Goal: Task Accomplishment & Management: Manage account settings

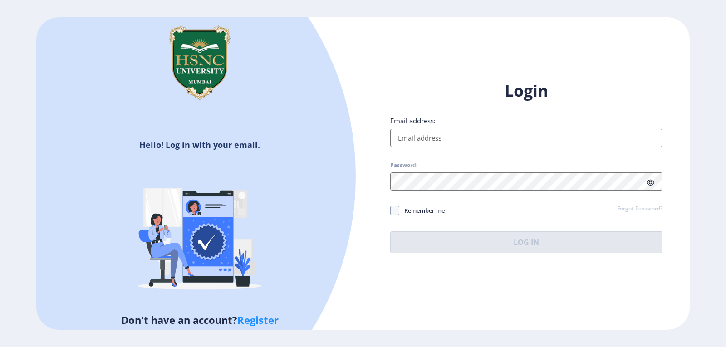
type input "[EMAIL_ADDRESS][DOMAIN_NAME]"
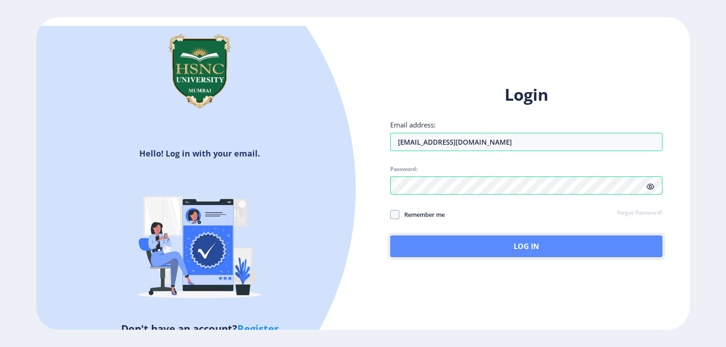
click at [511, 246] on button "Log In" at bounding box center [526, 246] width 272 height 22
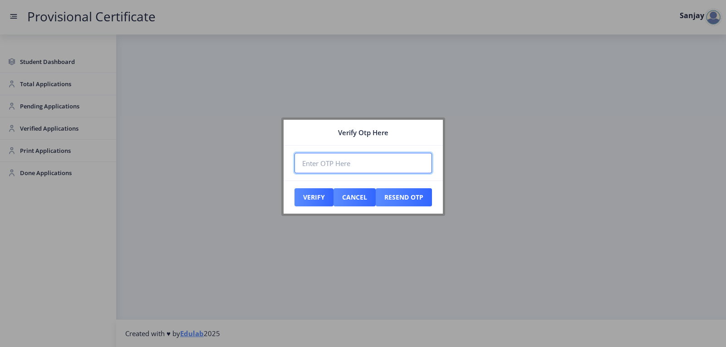
paste input "875910"
type input "875910"
click at [309, 199] on button "Verify" at bounding box center [313, 197] width 39 height 18
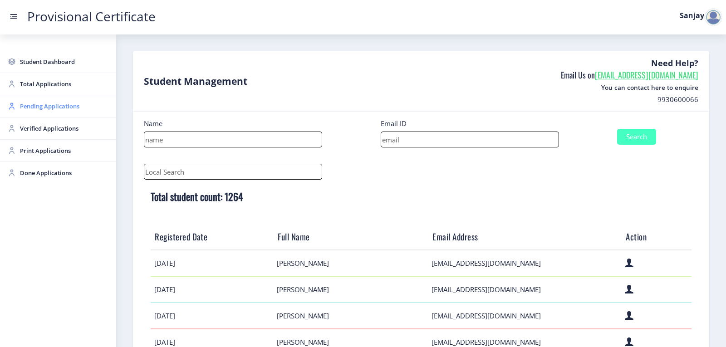
click at [55, 105] on span "Pending Applications" at bounding box center [64, 106] width 89 height 11
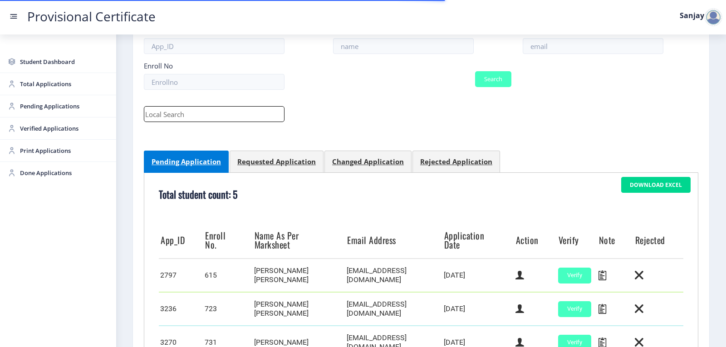
scroll to position [223, 0]
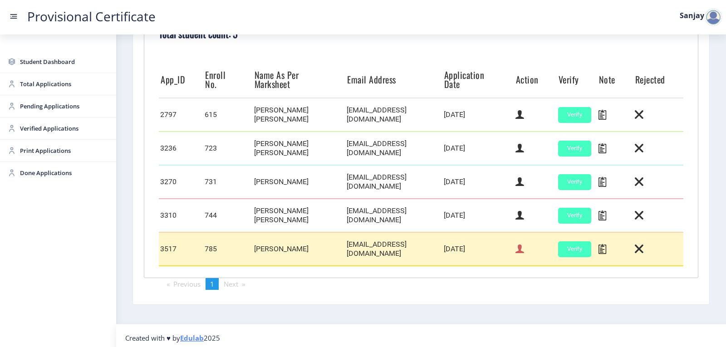
click at [518, 244] on icon at bounding box center [519, 249] width 9 height 12
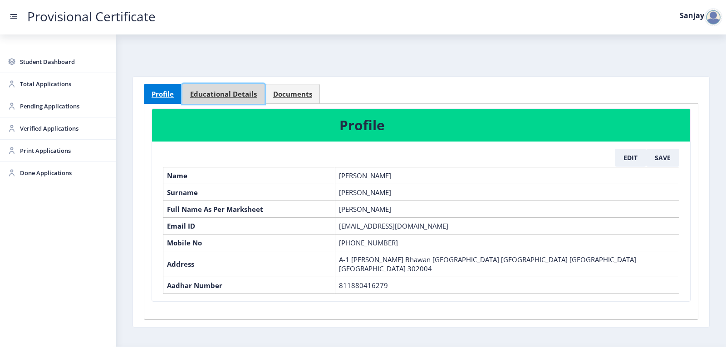
click at [221, 95] on span "Educational Details" at bounding box center [223, 94] width 67 height 7
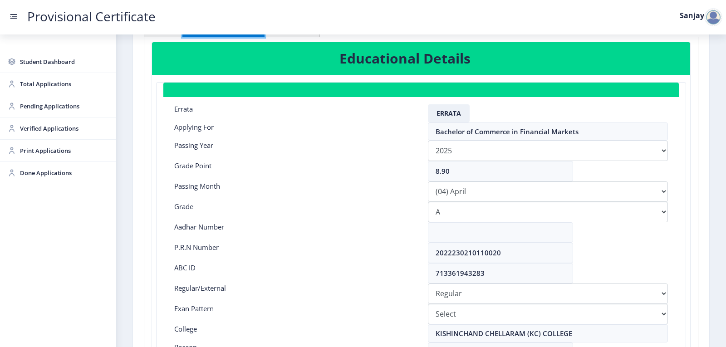
scroll to position [91, 0]
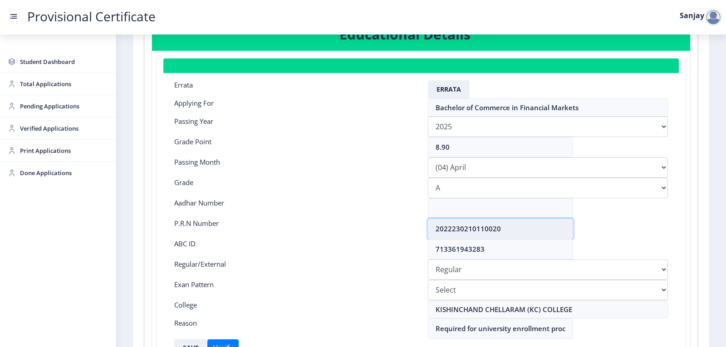
drag, startPoint x: 434, startPoint y: 229, endPoint x: 503, endPoint y: 228, distance: 68.5
click at [503, 228] on input "2022230210110020" at bounding box center [500, 229] width 145 height 20
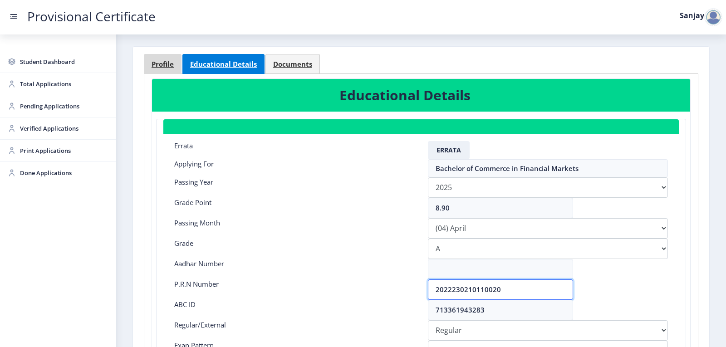
scroll to position [0, 0]
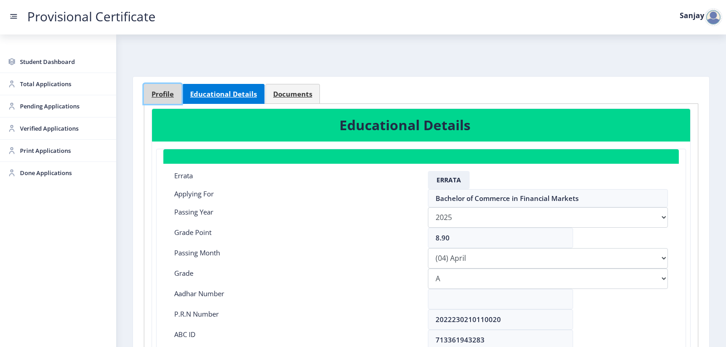
click at [163, 93] on span "Profile" at bounding box center [162, 94] width 22 height 7
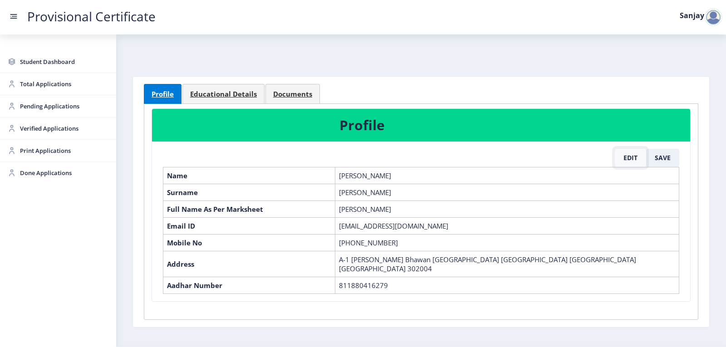
click at [625, 157] on button "Edit" at bounding box center [630, 158] width 31 height 18
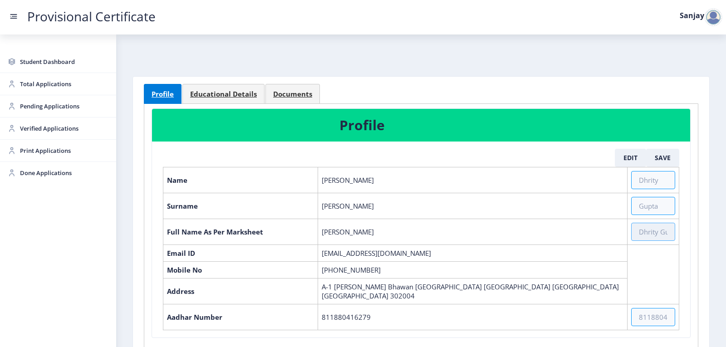
click at [644, 231] on input "text" at bounding box center [653, 232] width 44 height 18
paste input "[PERSON_NAME] [PERSON_NAME] [PERSON_NAME]"
type input "[PERSON_NAME] [PERSON_NAME] [PERSON_NAME]"
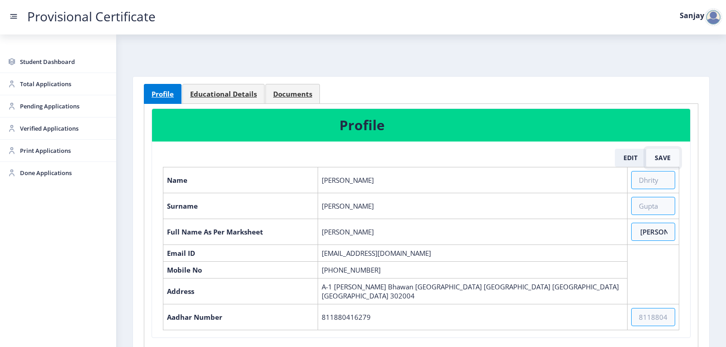
scroll to position [0, 0]
click at [662, 156] on button "Save" at bounding box center [662, 158] width 33 height 18
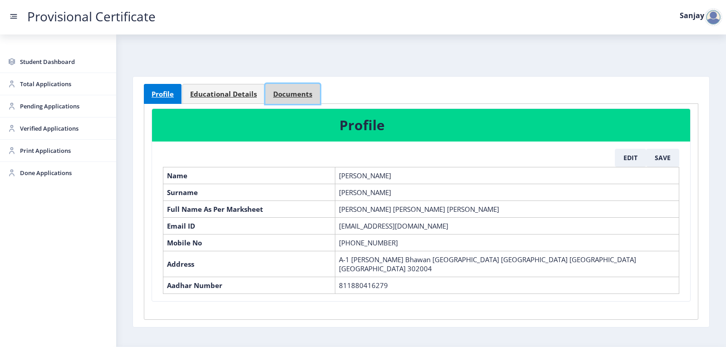
click at [289, 94] on span "Documents" at bounding box center [292, 94] width 39 height 7
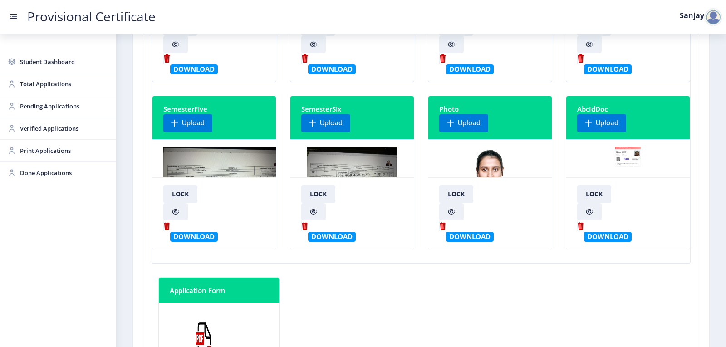
scroll to position [272, 0]
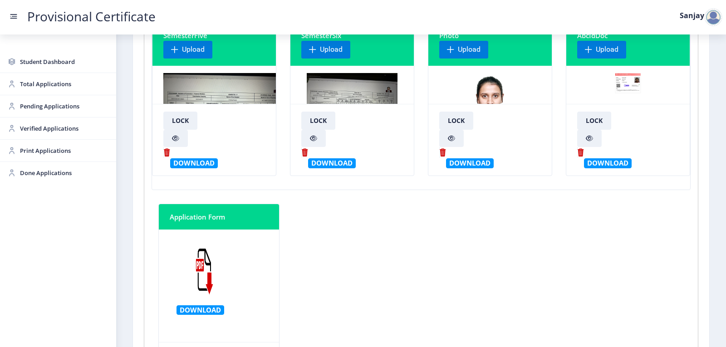
click at [365, 99] on img at bounding box center [352, 107] width 91 height 68
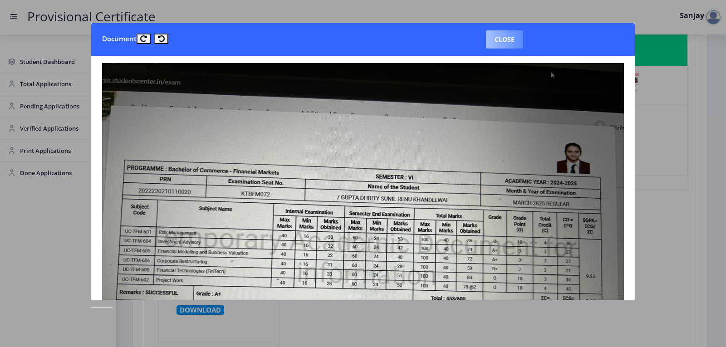
click at [517, 41] on button "Close" at bounding box center [504, 39] width 37 height 18
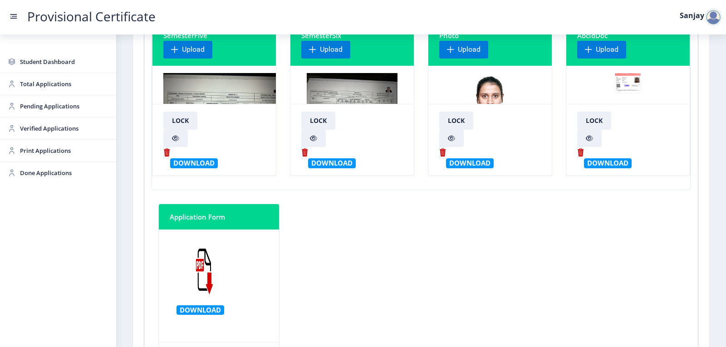
scroll to position [0, 0]
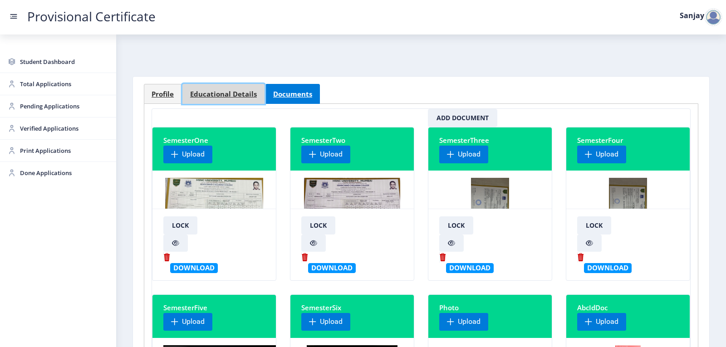
click at [237, 98] on link "Educational Details" at bounding box center [223, 94] width 82 height 20
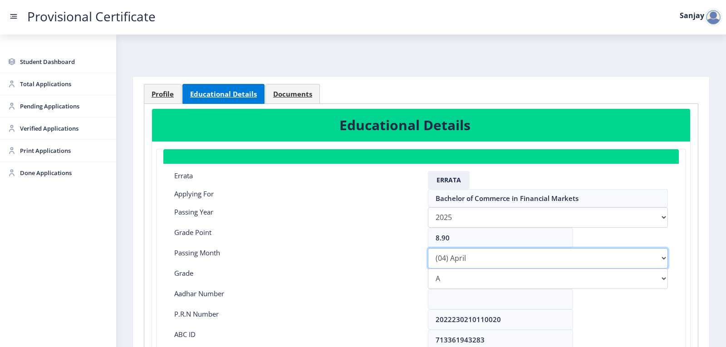
click at [467, 257] on select "Please select PassingMonth (01) January (02) February (03) March (04) April (05…" at bounding box center [548, 258] width 240 height 20
select select "March"
click at [428, 248] on select "Please select PassingMonth (01) January (02) February (03) March (04) April (05…" at bounding box center [548, 258] width 240 height 20
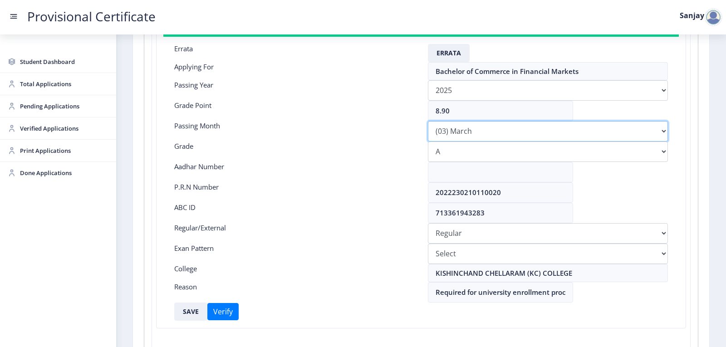
scroll to position [136, 0]
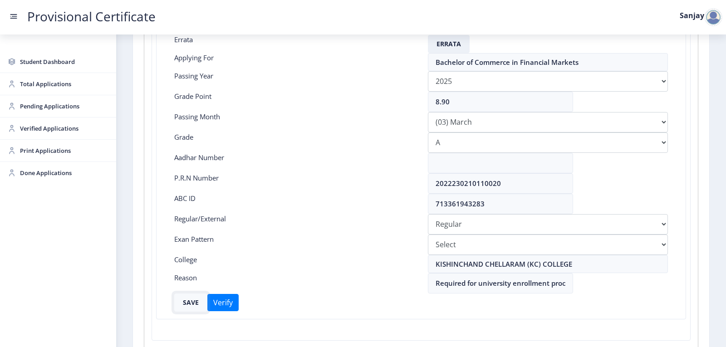
click at [194, 302] on button "SAVE" at bounding box center [190, 302] width 33 height 18
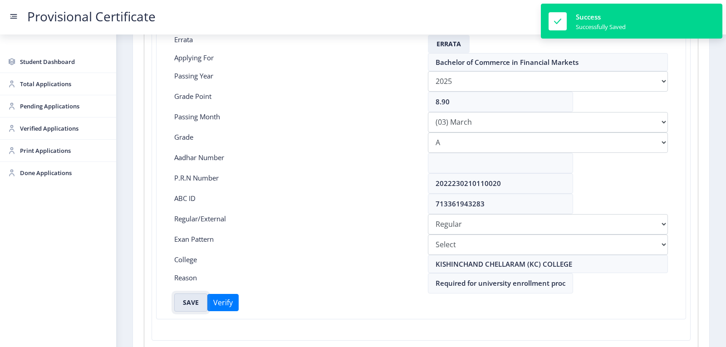
scroll to position [0, 0]
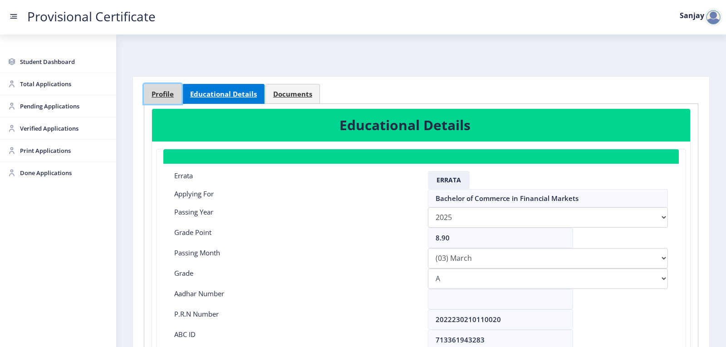
click at [161, 95] on span "Profile" at bounding box center [162, 94] width 22 height 7
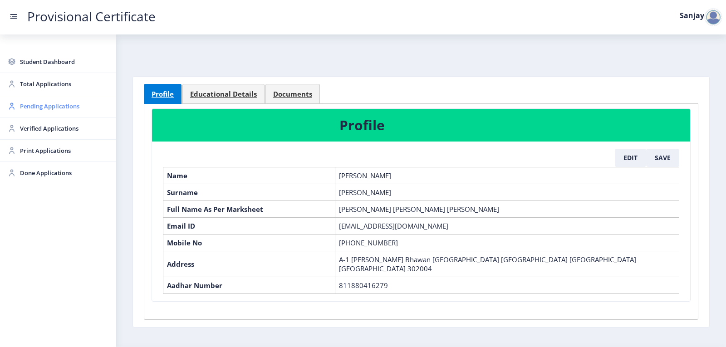
click at [54, 111] on span "Pending Applications" at bounding box center [64, 106] width 89 height 11
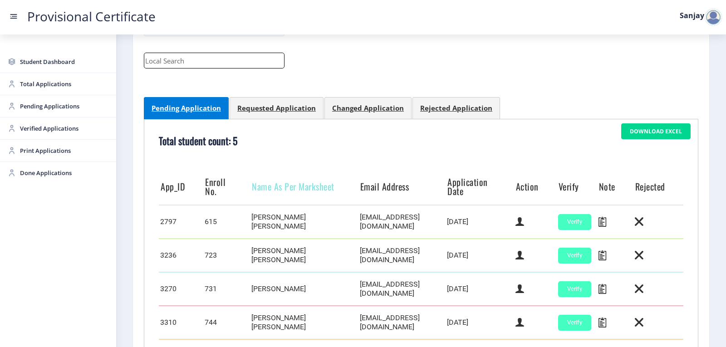
scroll to position [223, 0]
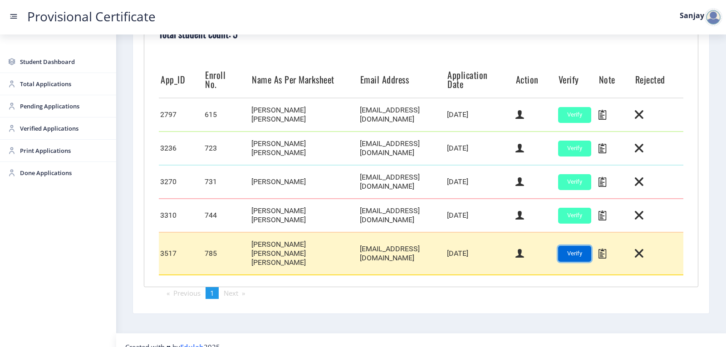
click at [571, 246] on button "Verify" at bounding box center [574, 254] width 33 height 16
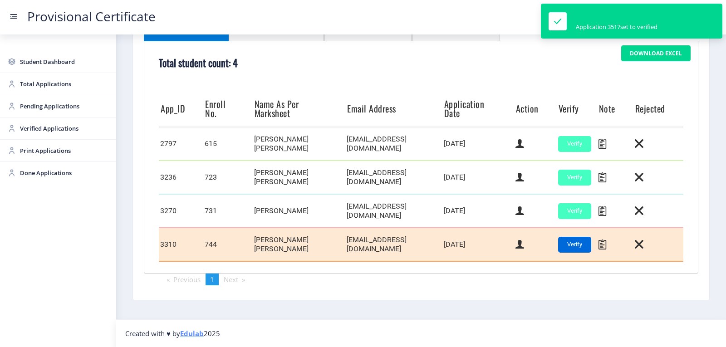
scroll to position [192, 0]
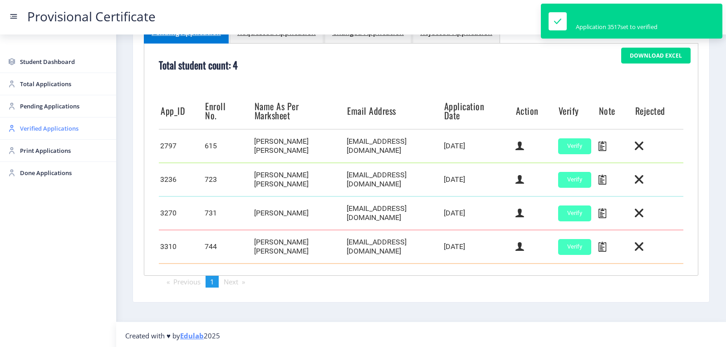
click at [39, 127] on span "Verified Applications" at bounding box center [64, 128] width 89 height 11
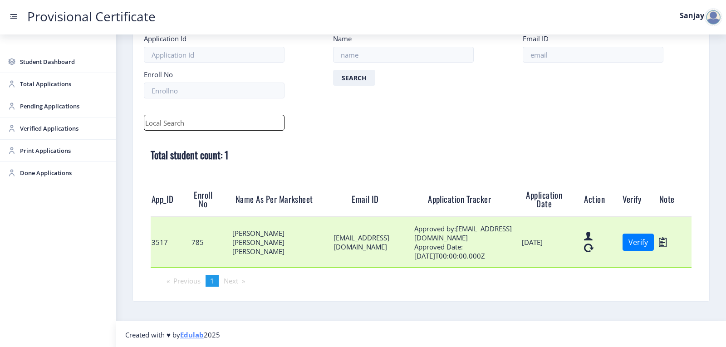
scroll to position [55, 0]
click at [627, 242] on button "Verify" at bounding box center [637, 240] width 31 height 17
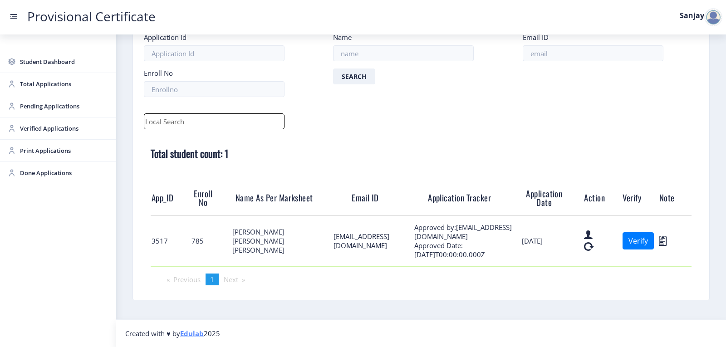
scroll to position [5, 0]
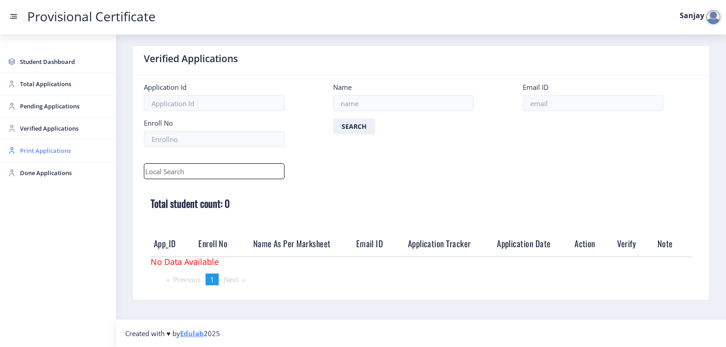
click at [54, 153] on span "Print Applications" at bounding box center [64, 150] width 89 height 11
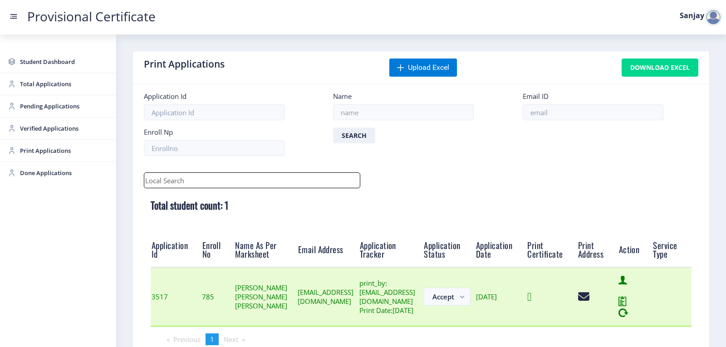
click at [531, 303] on icon at bounding box center [529, 296] width 4 height 11
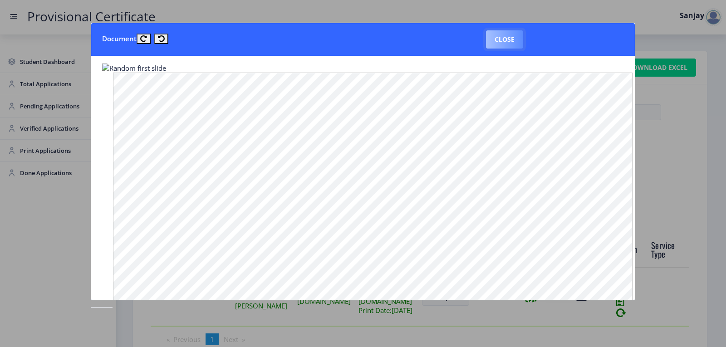
click at [501, 41] on button "Close" at bounding box center [504, 39] width 37 height 18
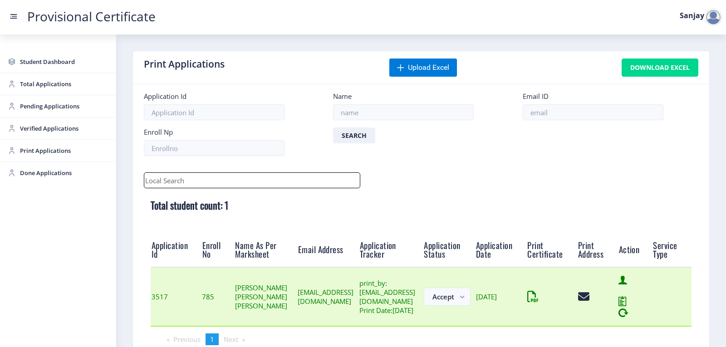
click at [609, 312] on td at bounding box center [597, 296] width 41 height 59
click at [582, 303] on icon at bounding box center [580, 296] width 4 height 11
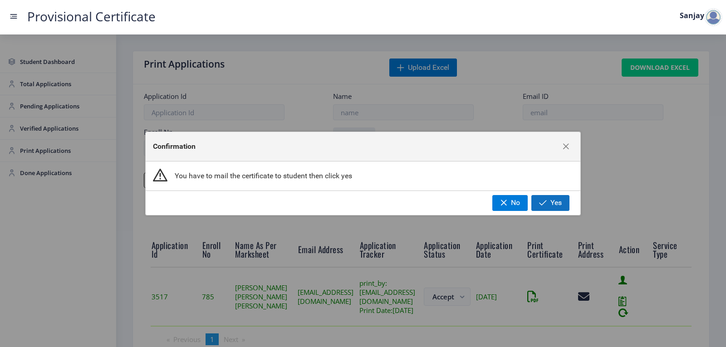
click at [540, 202] on span "button" at bounding box center [543, 202] width 8 height 7
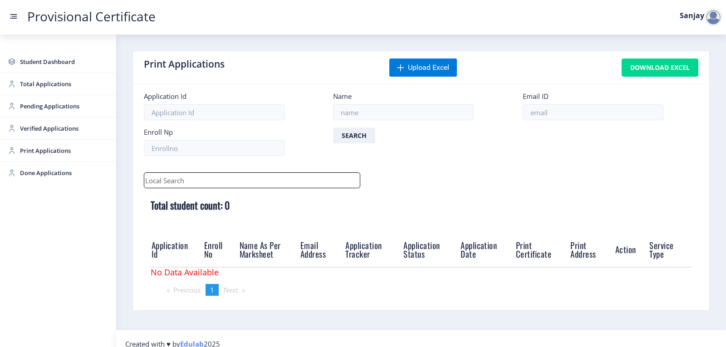
click at [714, 22] on div at bounding box center [713, 17] width 18 height 18
click at [684, 65] on span "Log out" at bounding box center [689, 66] width 58 height 11
